Goal: Task Accomplishment & Management: Use online tool/utility

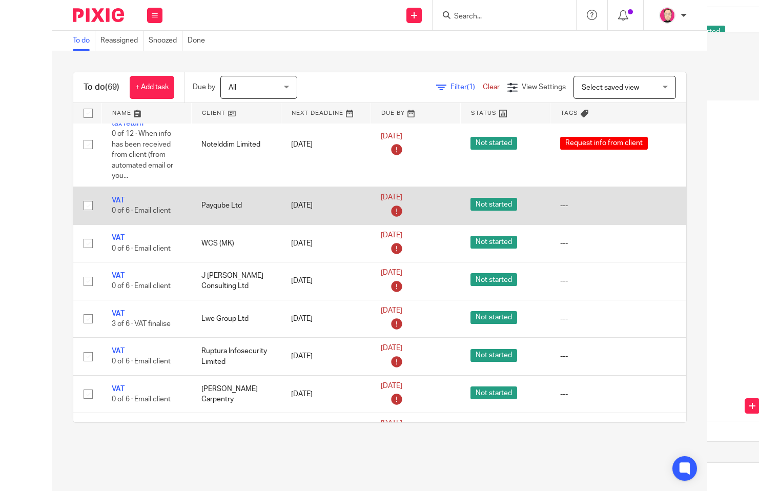
scroll to position [1691, 135]
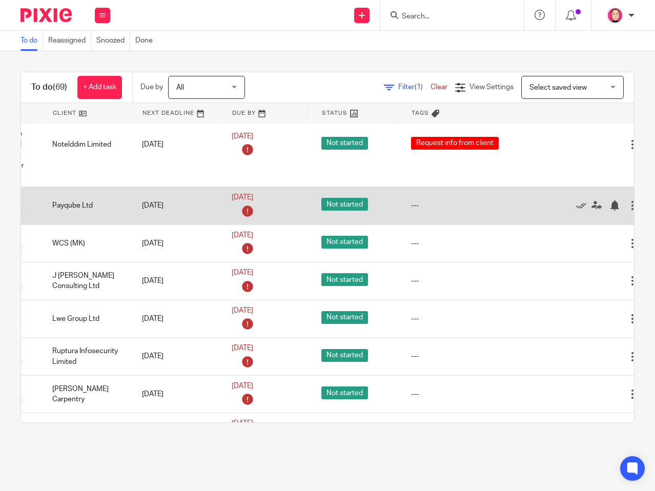
drag, startPoint x: 455, startPoint y: 187, endPoint x: 529, endPoint y: 184, distance: 73.8
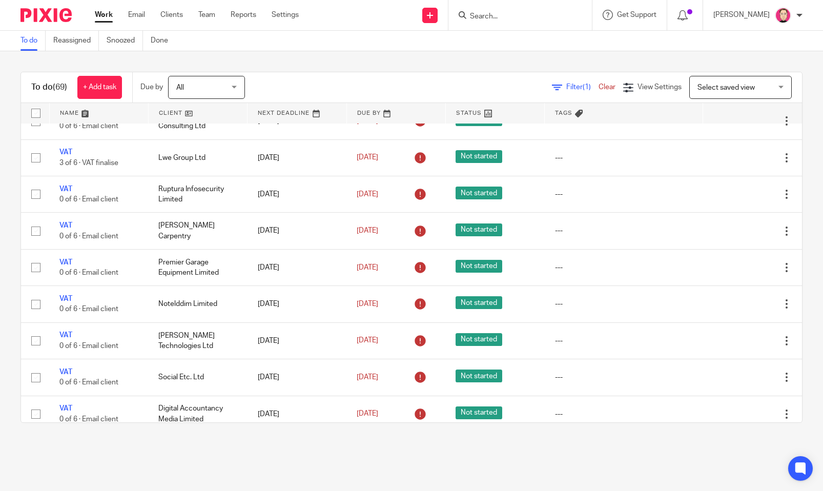
scroll to position [1598, 0]
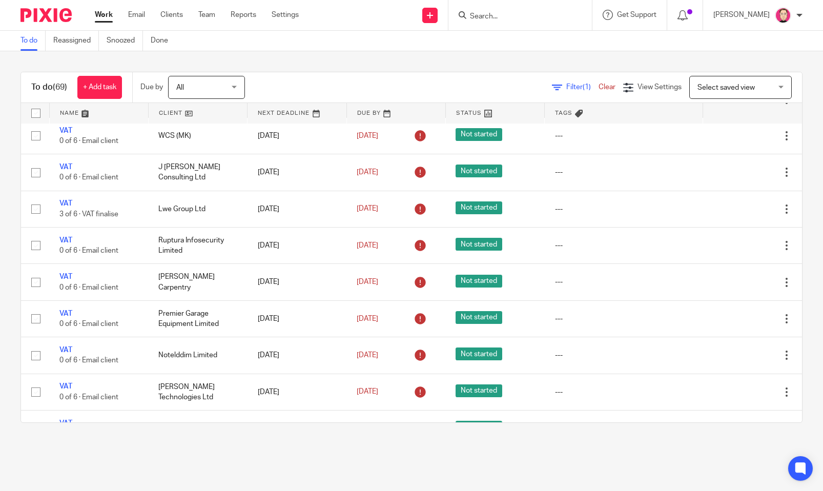
click at [654, 105] on icon at bounding box center [735, 99] width 10 height 10
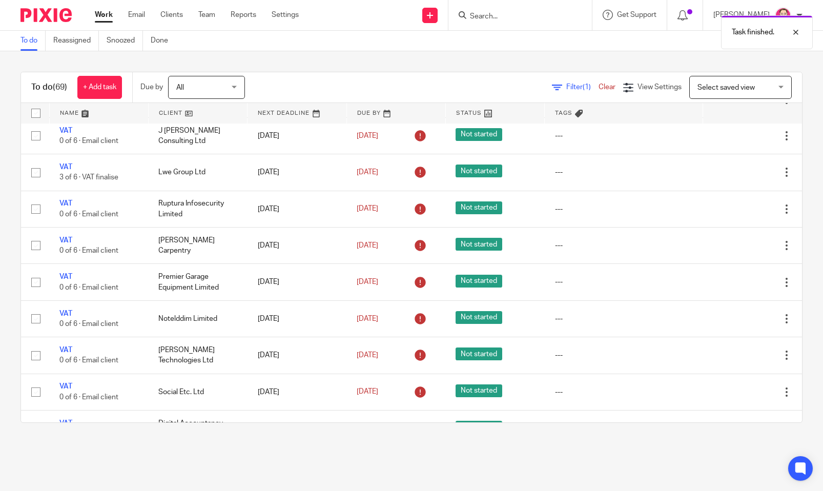
click at [654, 105] on icon at bounding box center [735, 99] width 10 height 10
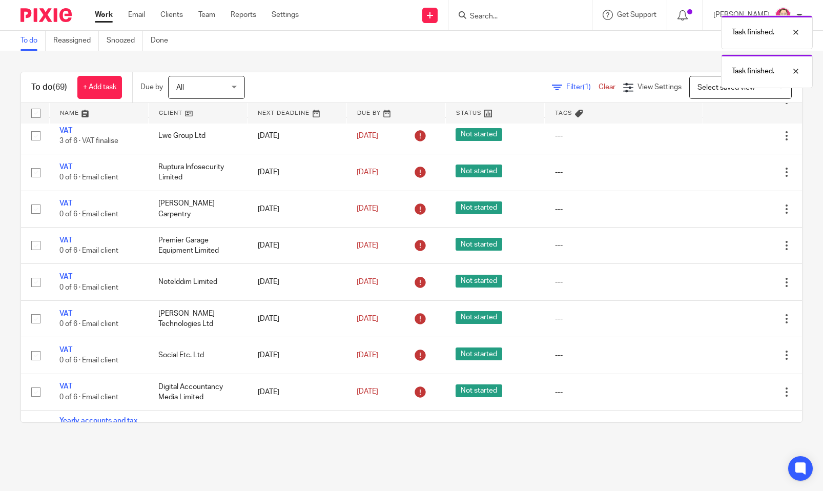
click at [654, 105] on icon at bounding box center [735, 99] width 10 height 10
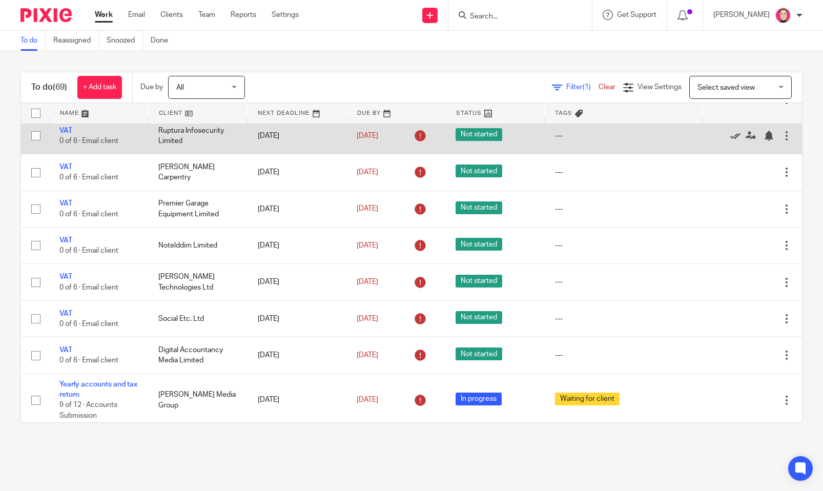
click at [654, 141] on icon at bounding box center [735, 136] width 10 height 10
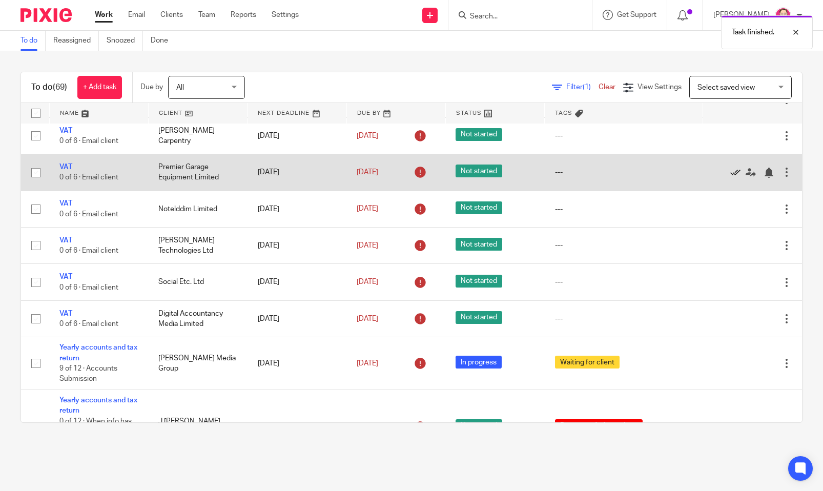
click at [654, 178] on icon at bounding box center [735, 173] width 10 height 10
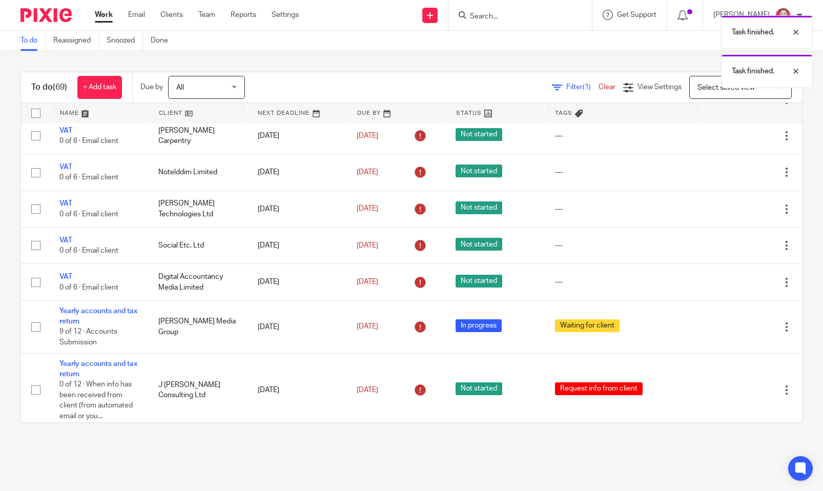
click at [654, 178] on icon at bounding box center [735, 173] width 10 height 10
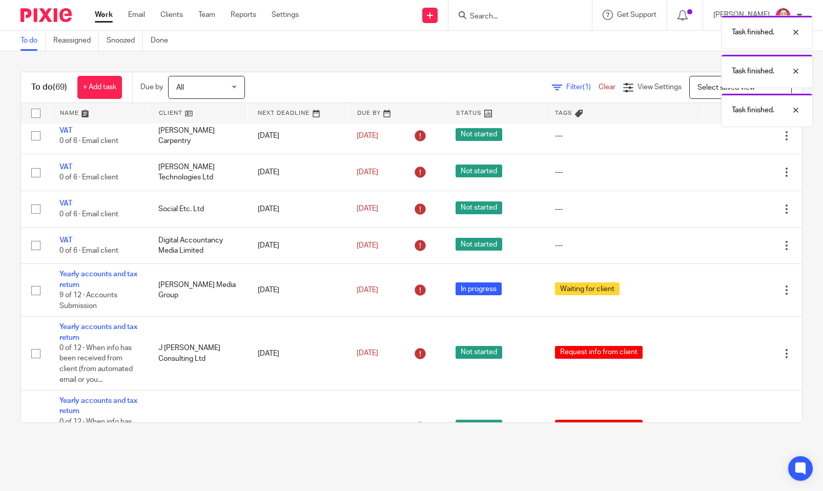
click at [654, 178] on icon at bounding box center [735, 173] width 10 height 10
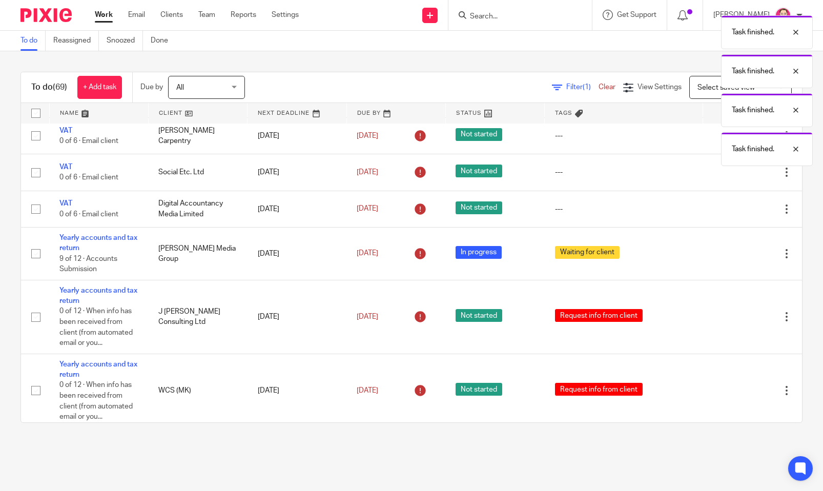
click at [654, 178] on icon at bounding box center [735, 173] width 10 height 10
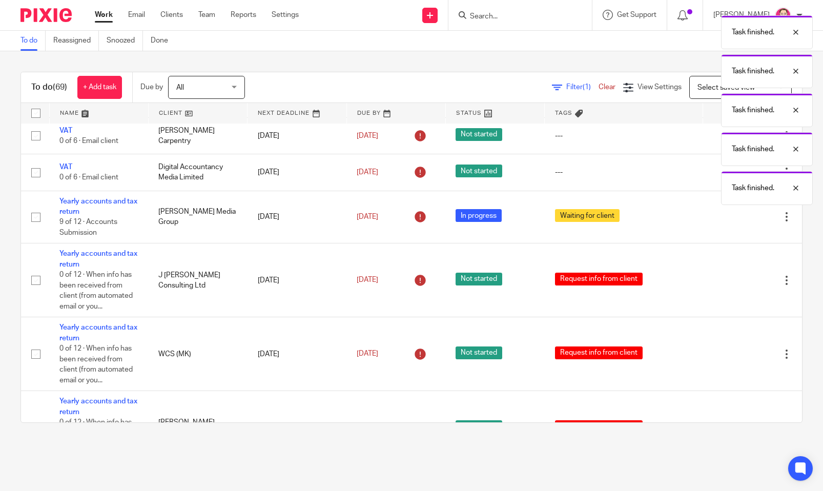
click at [654, 178] on icon at bounding box center [735, 173] width 10 height 10
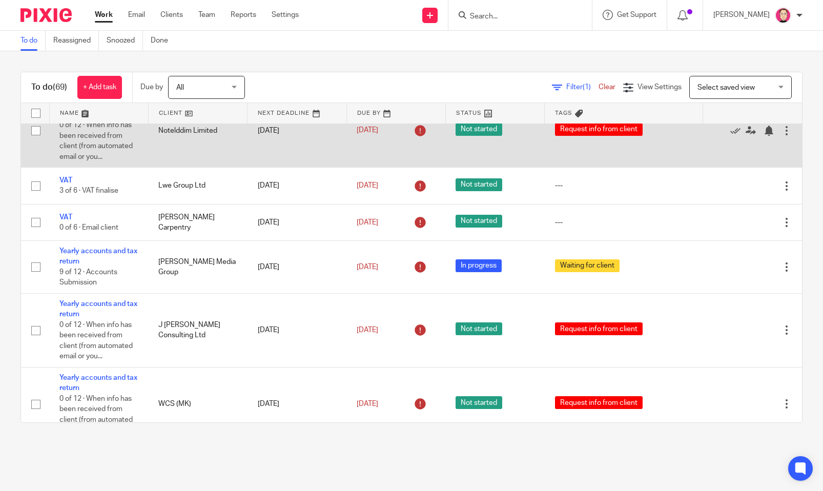
scroll to position [1495, 0]
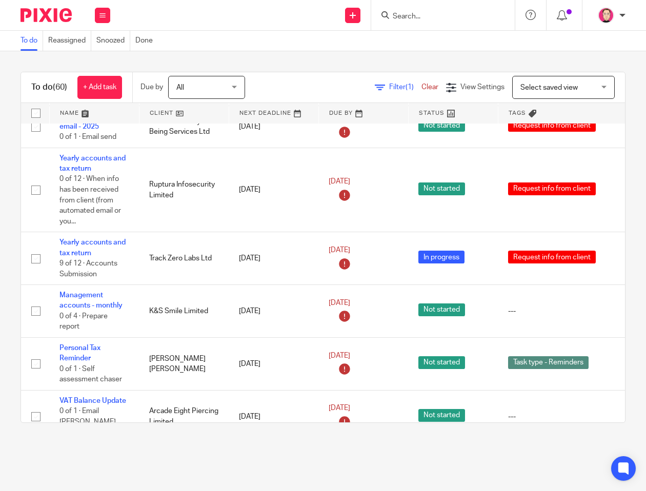
scroll to position [922, 0]
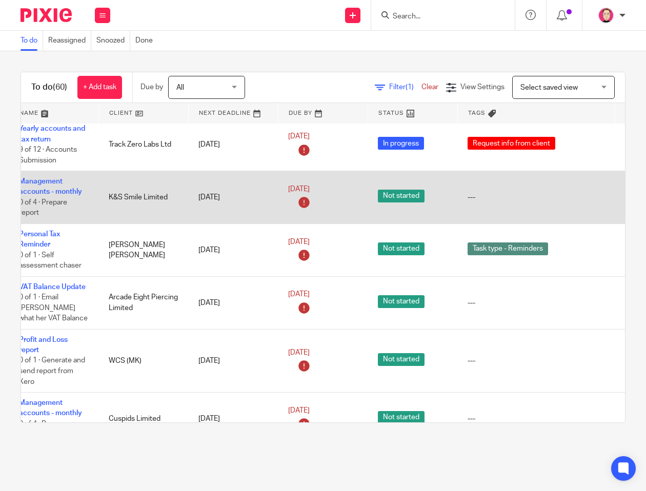
drag, startPoint x: 306, startPoint y: 197, endPoint x: 519, endPoint y: 195, distance: 212.7
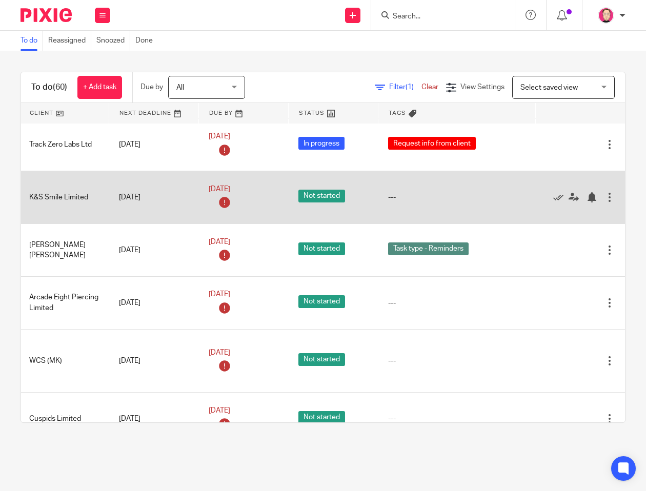
drag, startPoint x: 535, startPoint y: 195, endPoint x: 526, endPoint y: 199, distance: 10.3
click at [553, 195] on icon at bounding box center [558, 197] width 10 height 10
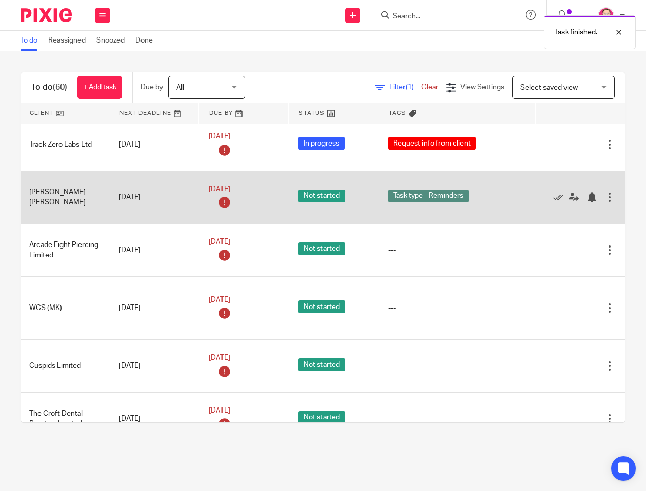
scroll to position [923, 70]
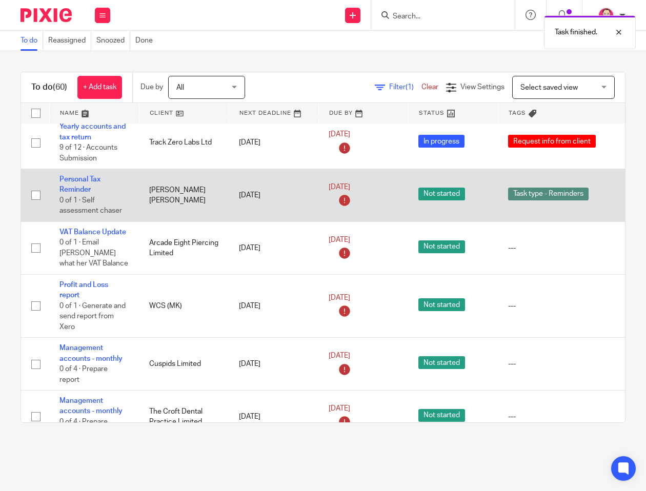
drag, startPoint x: 348, startPoint y: 215, endPoint x: 253, endPoint y: 215, distance: 95.3
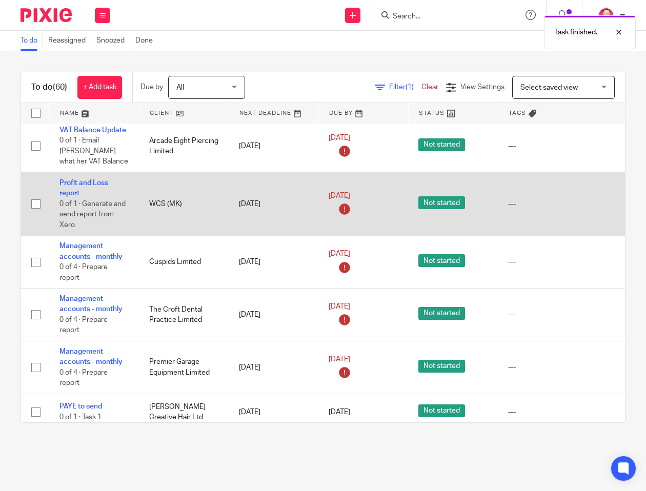
scroll to position [1027, 0]
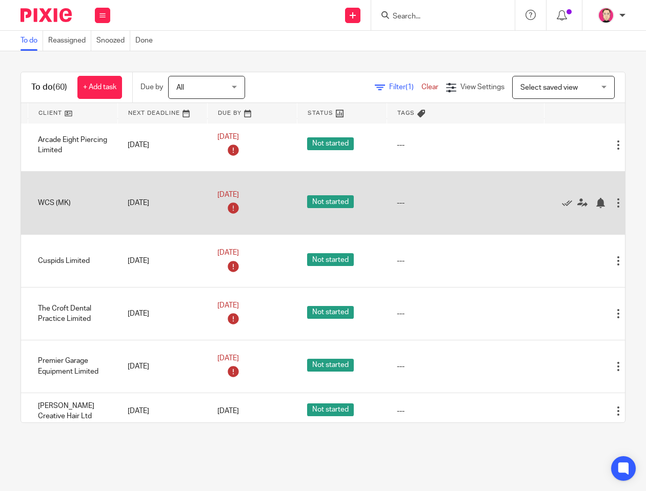
drag, startPoint x: 244, startPoint y: 199, endPoint x: 458, endPoint y: 200, distance: 213.7
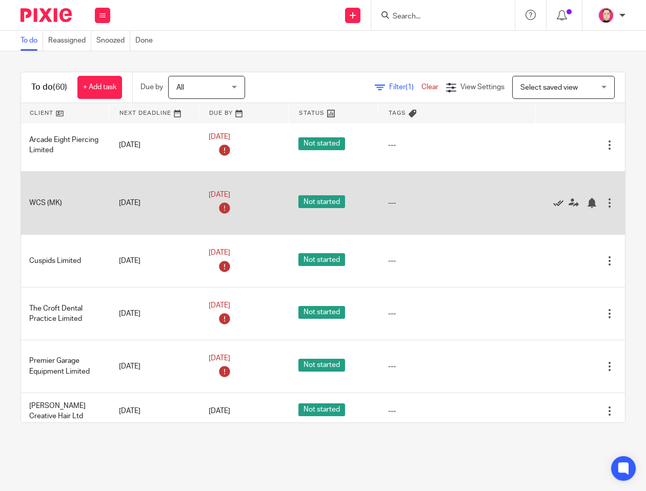
click at [553, 198] on icon at bounding box center [558, 203] width 10 height 10
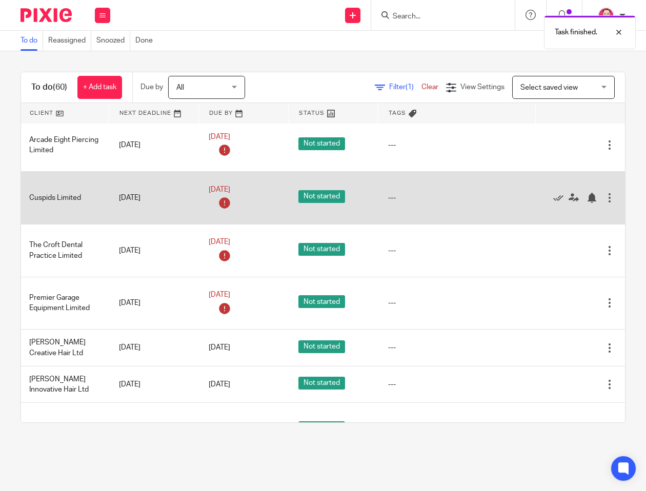
scroll to position [1027, 75]
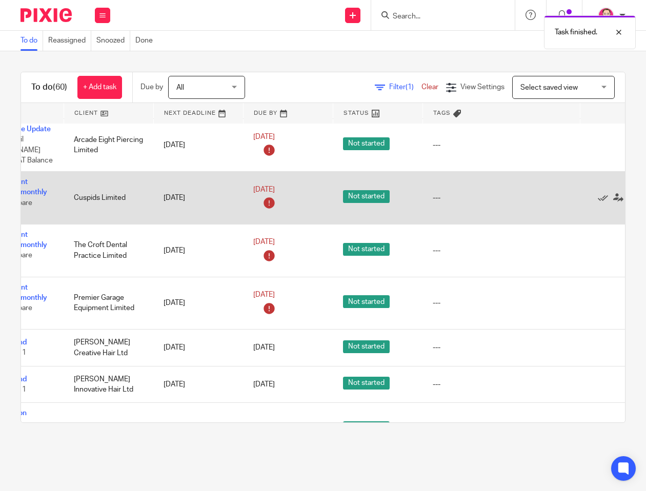
drag, startPoint x: 445, startPoint y: 209, endPoint x: 21, endPoint y: 210, distance: 423.8
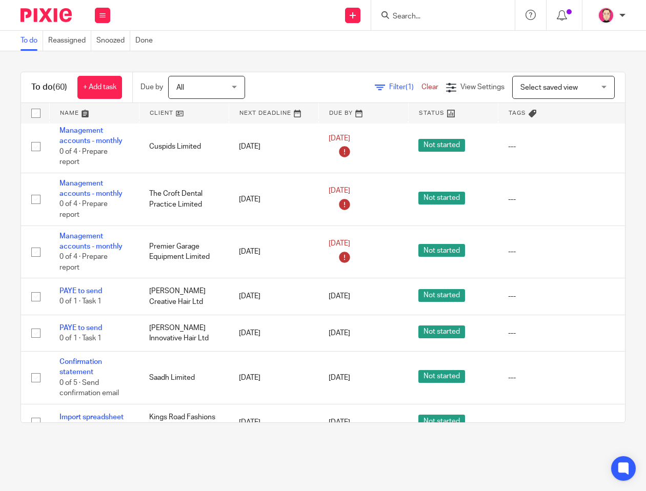
scroll to position [1027, 0]
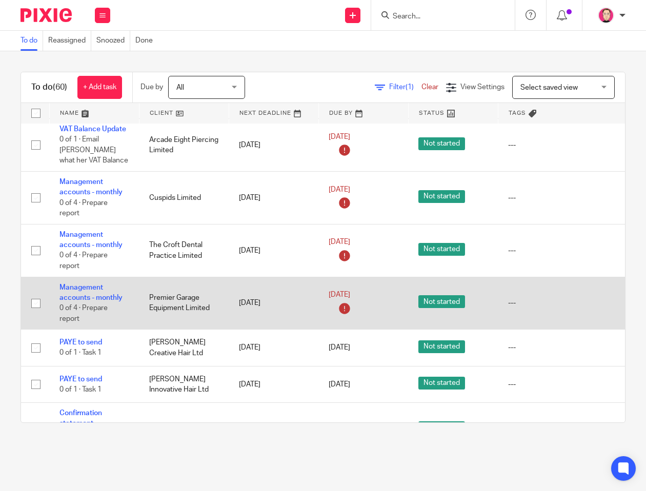
drag, startPoint x: 157, startPoint y: 295, endPoint x: 180, endPoint y: 298, distance: 23.8
click at [180, 298] on td "Premier Garage Equipment Limited" at bounding box center [184, 303] width 90 height 53
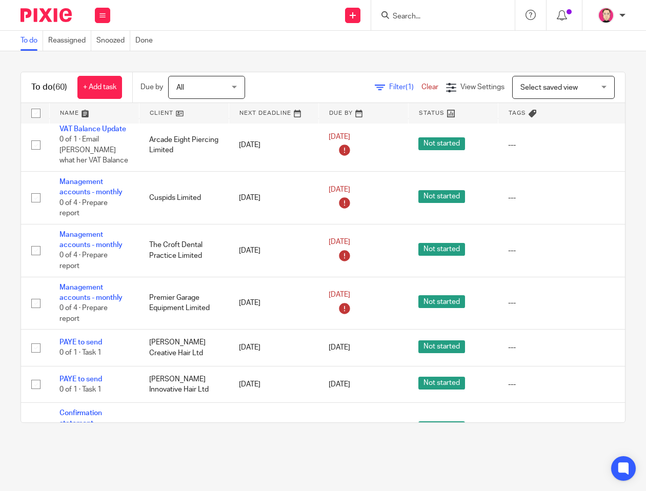
drag, startPoint x: 452, startPoint y: 23, endPoint x: 447, endPoint y: 19, distance: 6.0
click at [452, 23] on div at bounding box center [442, 15] width 143 height 30
click at [447, 19] on input "Search" at bounding box center [437, 16] width 92 height 9
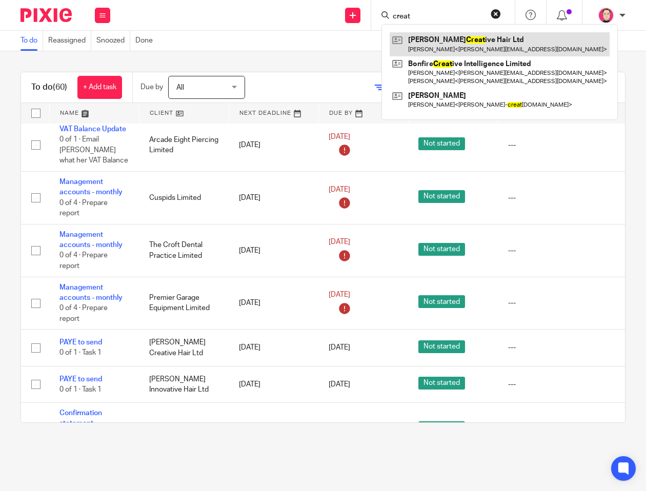
type input "creat"
click at [475, 43] on link at bounding box center [499, 44] width 220 height 24
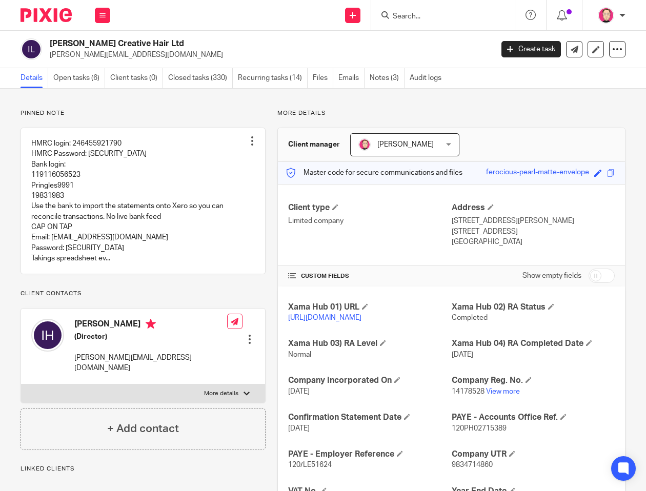
click at [461, 432] on span "120PH02715389" at bounding box center [478, 428] width 55 height 7
copy span "120PH02715389"
click at [438, 18] on input "Search" at bounding box center [437, 16] width 92 height 9
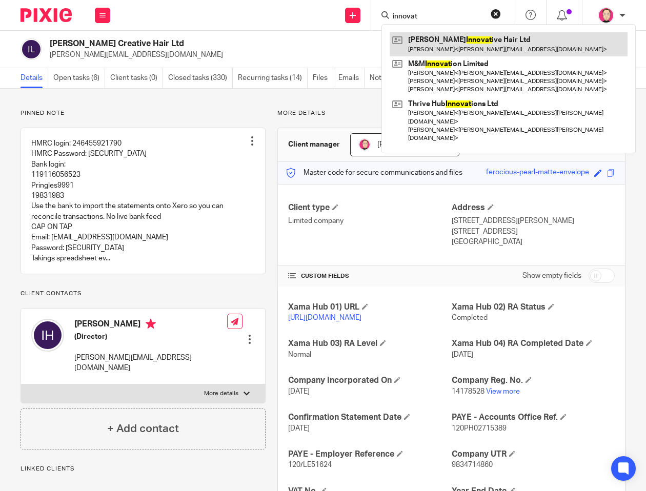
type input "innovat"
click at [519, 48] on link at bounding box center [508, 44] width 238 height 24
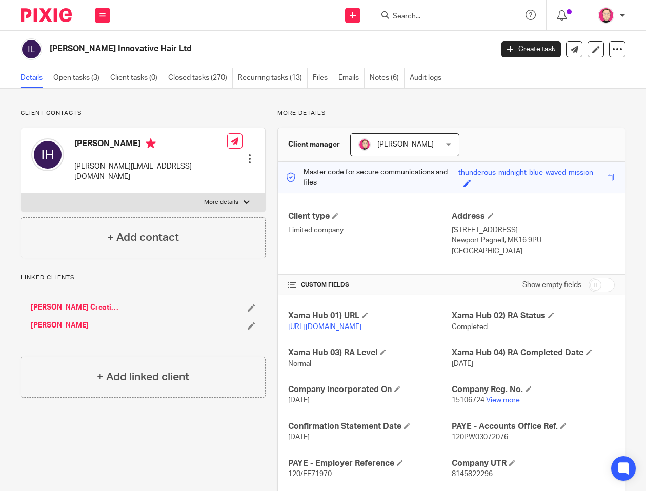
click at [478, 441] on span "120PW03072076" at bounding box center [479, 436] width 56 height 7
copy span "120PW03072076"
drag, startPoint x: 309, startPoint y: 442, endPoint x: 303, endPoint y: 445, distance: 6.2
click at [309, 442] on p "31 Aug 2023" at bounding box center [369, 437] width 163 height 10
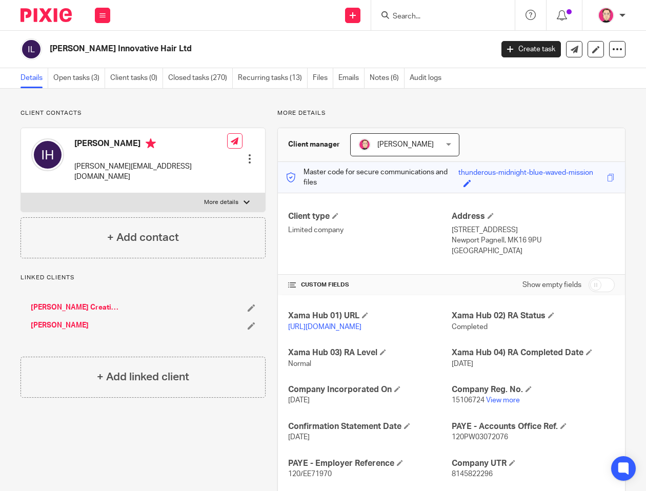
drag, startPoint x: 300, startPoint y: 445, endPoint x: 353, endPoint y: 452, distance: 52.7
click at [353, 442] on p "31 Aug 2023" at bounding box center [369, 437] width 163 height 10
click at [346, 453] on div "Xama Hub 01) URL https://platform.xamatech.com/portal/crm/clients/40551e70-3ab0…" at bounding box center [451, 449] width 347 height 309
drag, startPoint x: 295, startPoint y: 437, endPoint x: 447, endPoint y: 448, distance: 152.6
click at [430, 443] on div "Confirmation Statement Date 31 Aug 2023" at bounding box center [369, 432] width 163 height 22
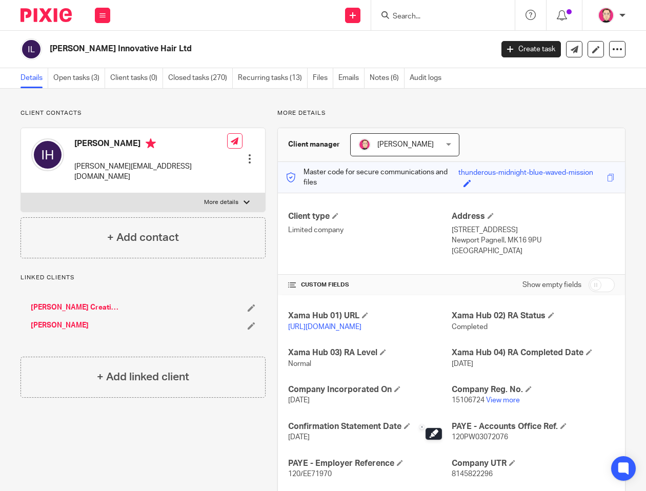
click at [60, 18] on img at bounding box center [45, 15] width 51 height 14
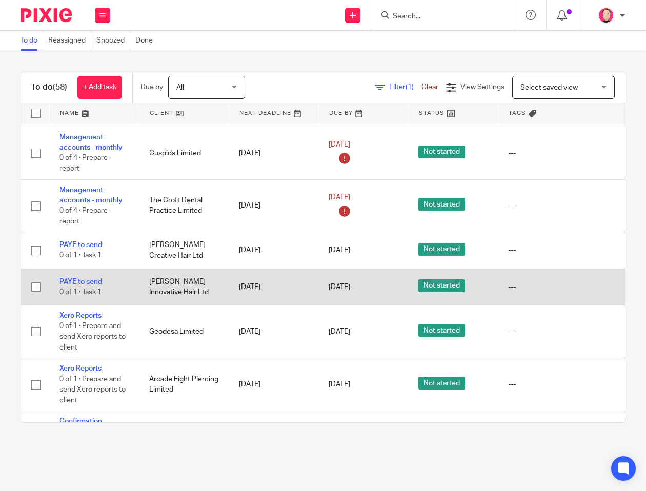
scroll to position [1127, 0]
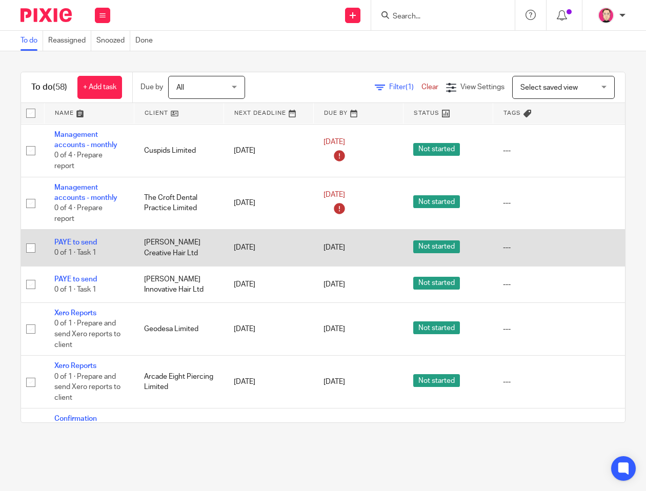
drag, startPoint x: 497, startPoint y: 239, endPoint x: 512, endPoint y: 239, distance: 15.4
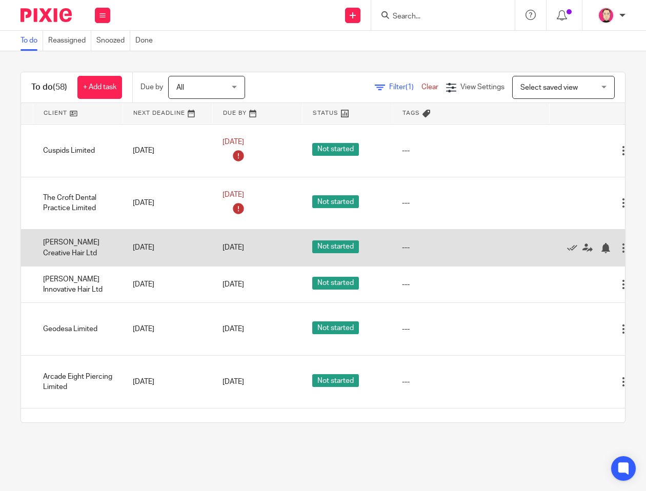
scroll to position [1127, 114]
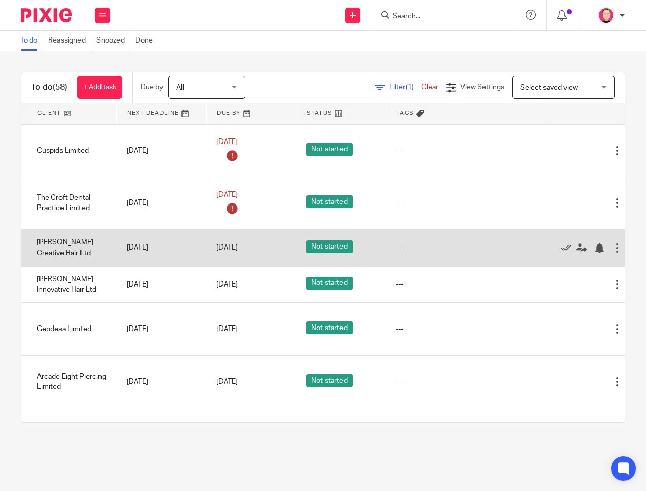
drag, startPoint x: 356, startPoint y: 241, endPoint x: 377, endPoint y: 242, distance: 21.5
click at [561, 243] on icon at bounding box center [564, 248] width 10 height 10
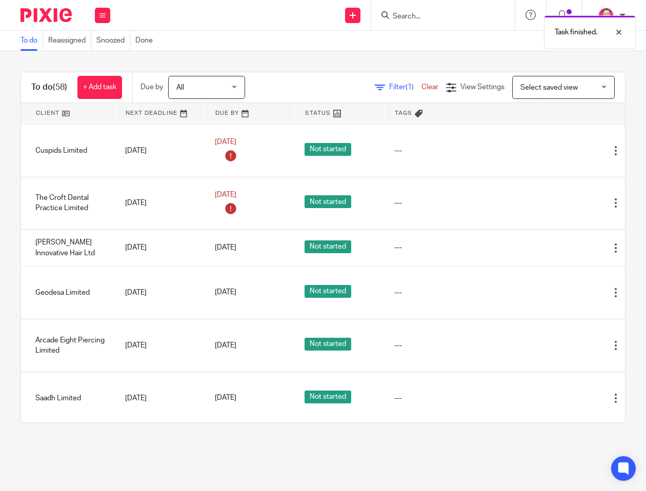
click at [561, 243] on icon at bounding box center [564, 248] width 10 height 10
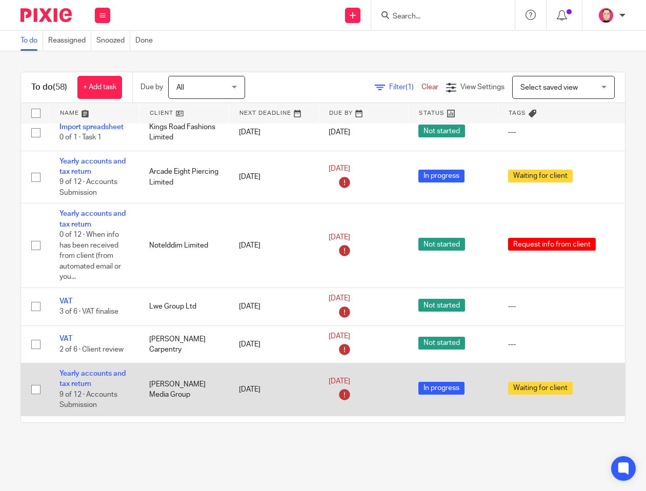
scroll to position [1383, 0]
